Goal: Navigation & Orientation: Find specific page/section

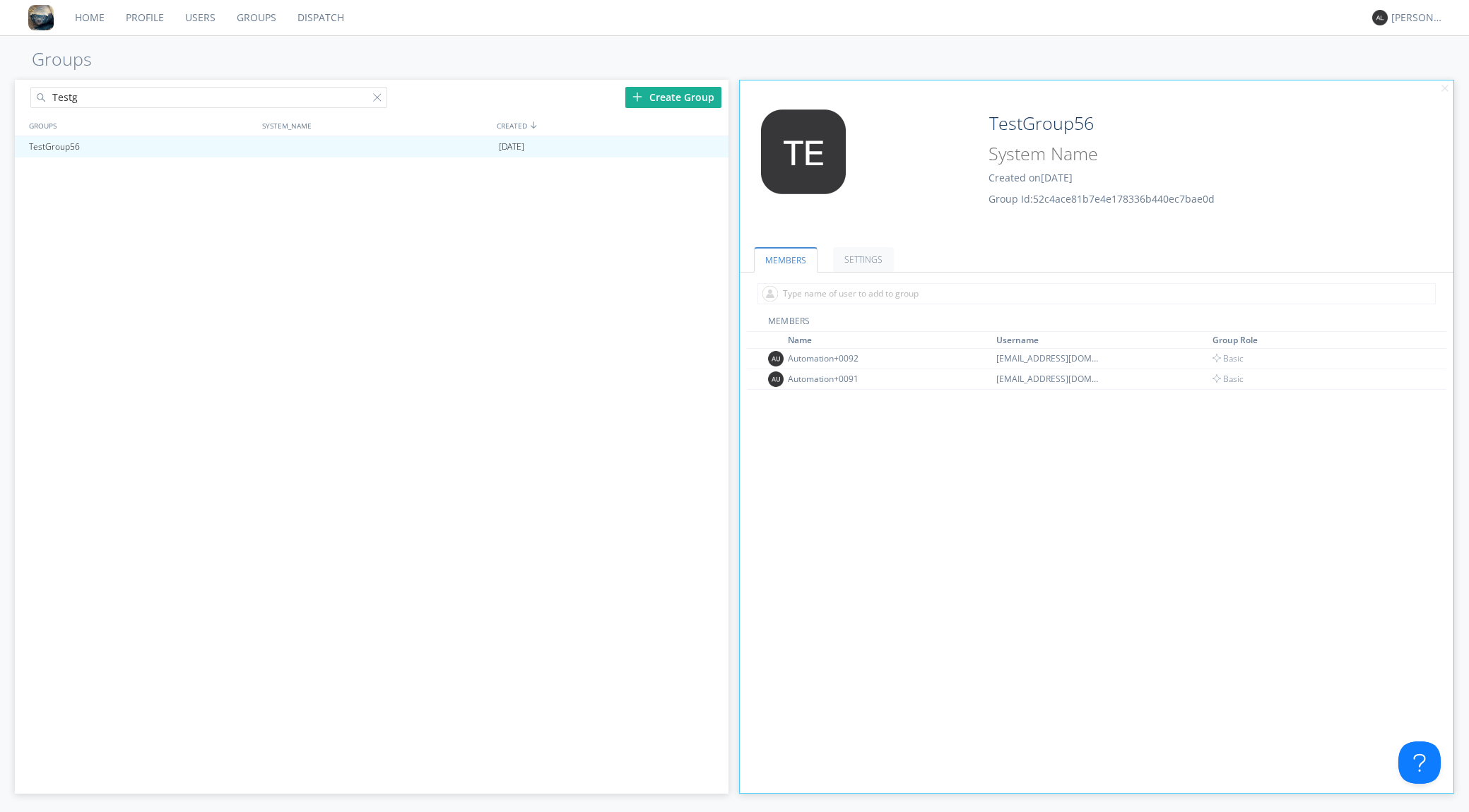
click at [828, 684] on div "MEMBERS Name Username Group Role Automation+0092 [EMAIL_ADDRESS][DOMAIN_NAME] B…" at bounding box center [1097, 599] width 700 height 569
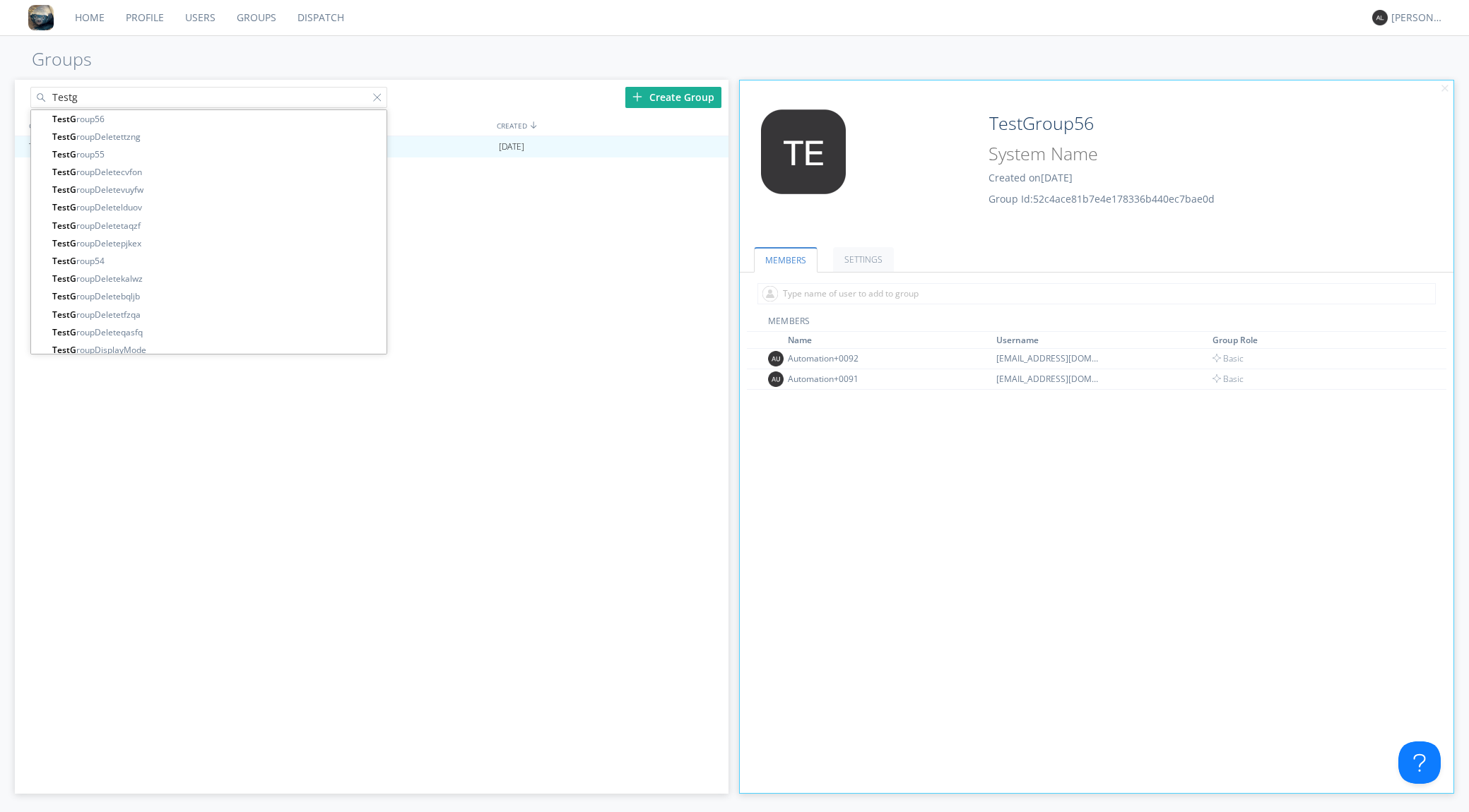
drag, startPoint x: 98, startPoint y: 95, endPoint x: -4, endPoint y: 86, distance: 102.4
click at [0, 86] on html "Home Profile Users Groups Dispatch [PERSON_NAME] Groups Testg TestG roup56 Test…" at bounding box center [734, 406] width 1469 height 812
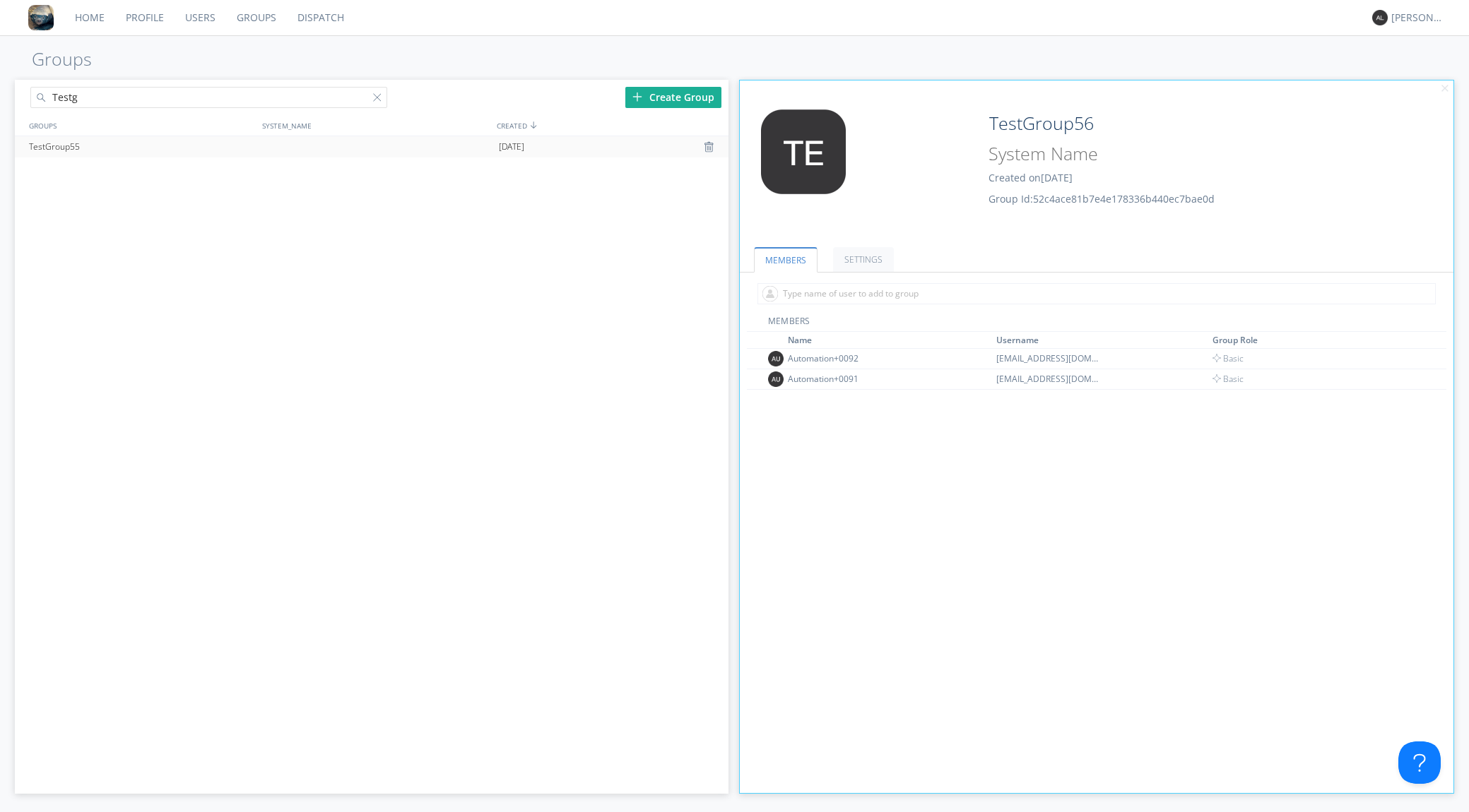
click at [58, 136] on div "TestGroup55" at bounding box center [142, 146] width 233 height 21
type input "TestGroup55"
click at [61, 151] on div "TestGroup55" at bounding box center [142, 146] width 233 height 21
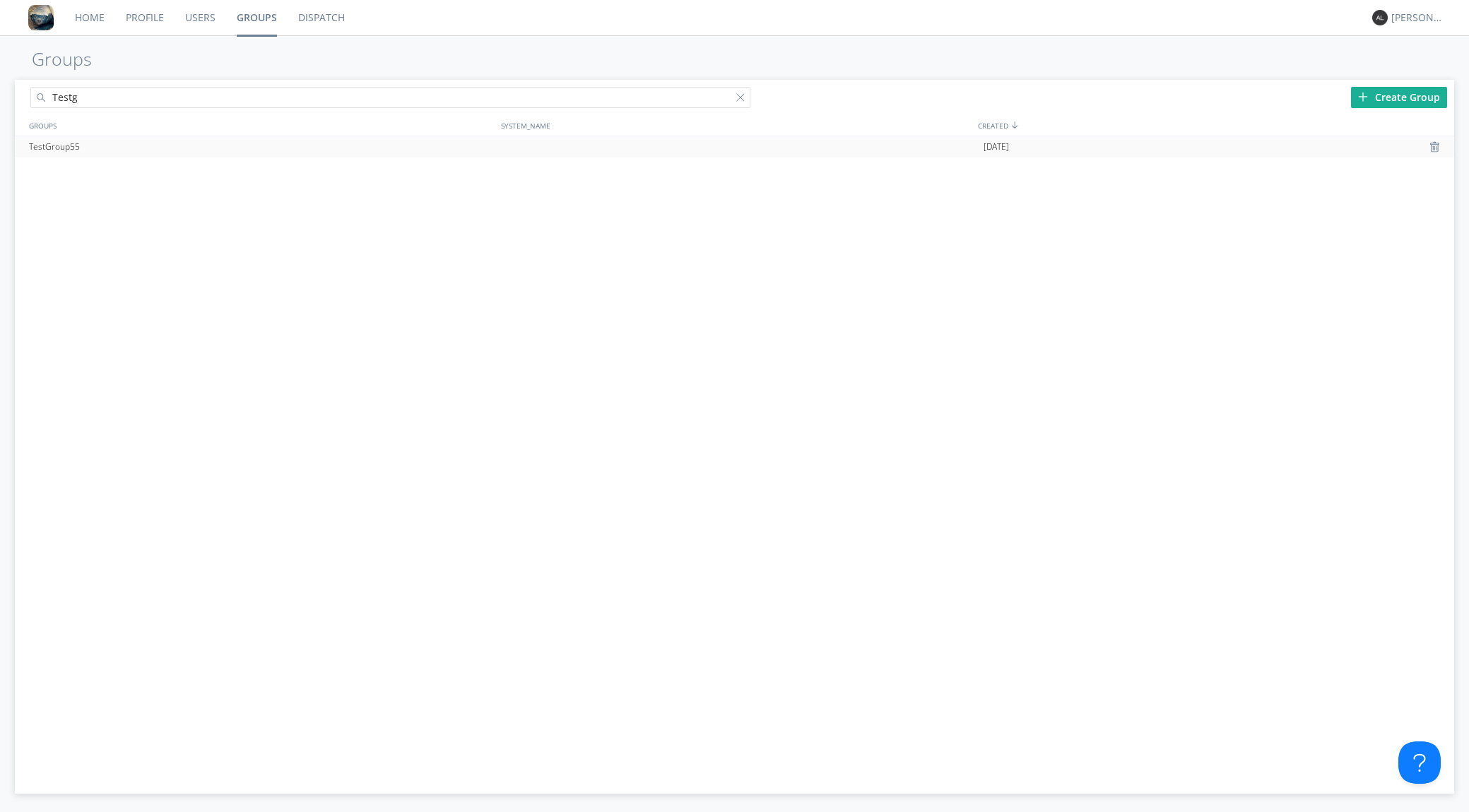
click at [79, 144] on div "TestGroup55" at bounding box center [262, 146] width 474 height 21
